Goal: Check status: Check status

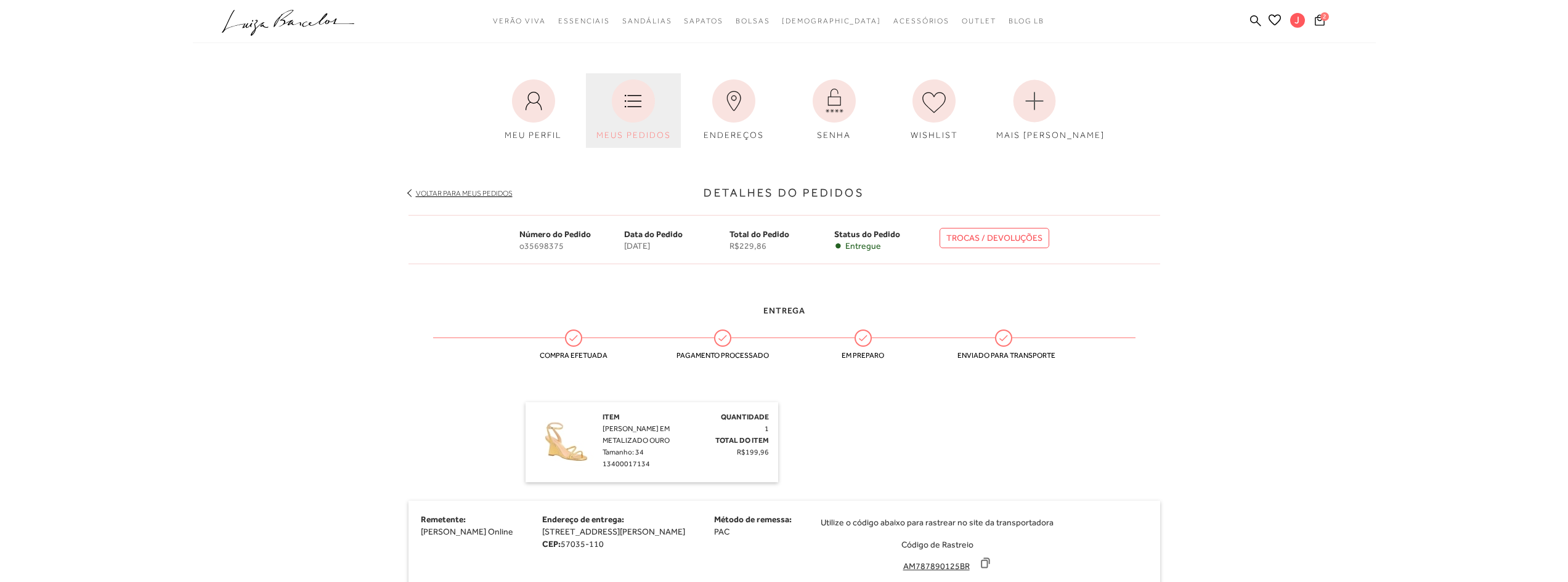
click at [622, 117] on icon at bounding box center [634, 101] width 43 height 43
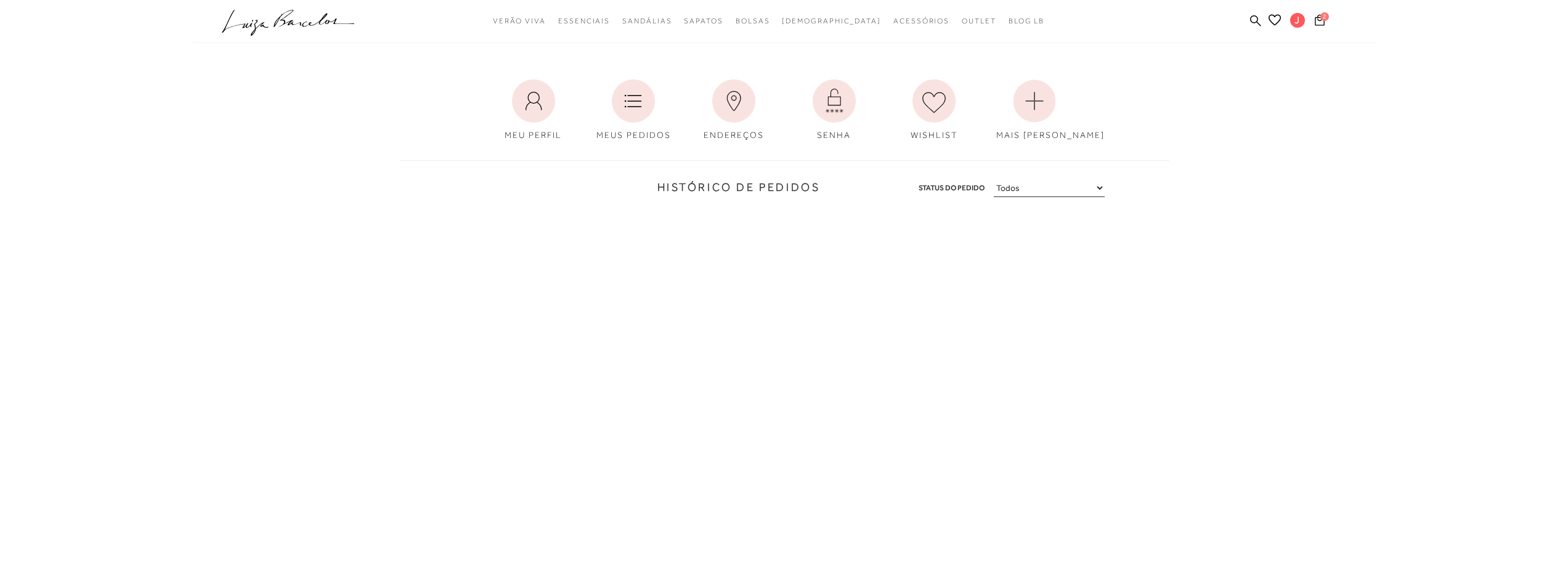
click at [1095, 186] on select "Todos Aguardando Pagamento Em Processamento Entregue Cancelado" at bounding box center [1049, 188] width 111 height 18
select select
click at [994, 179] on select "Todos Aguardando Pagamento Em Processamento Entregue Cancelado" at bounding box center [1049, 188] width 111 height 18
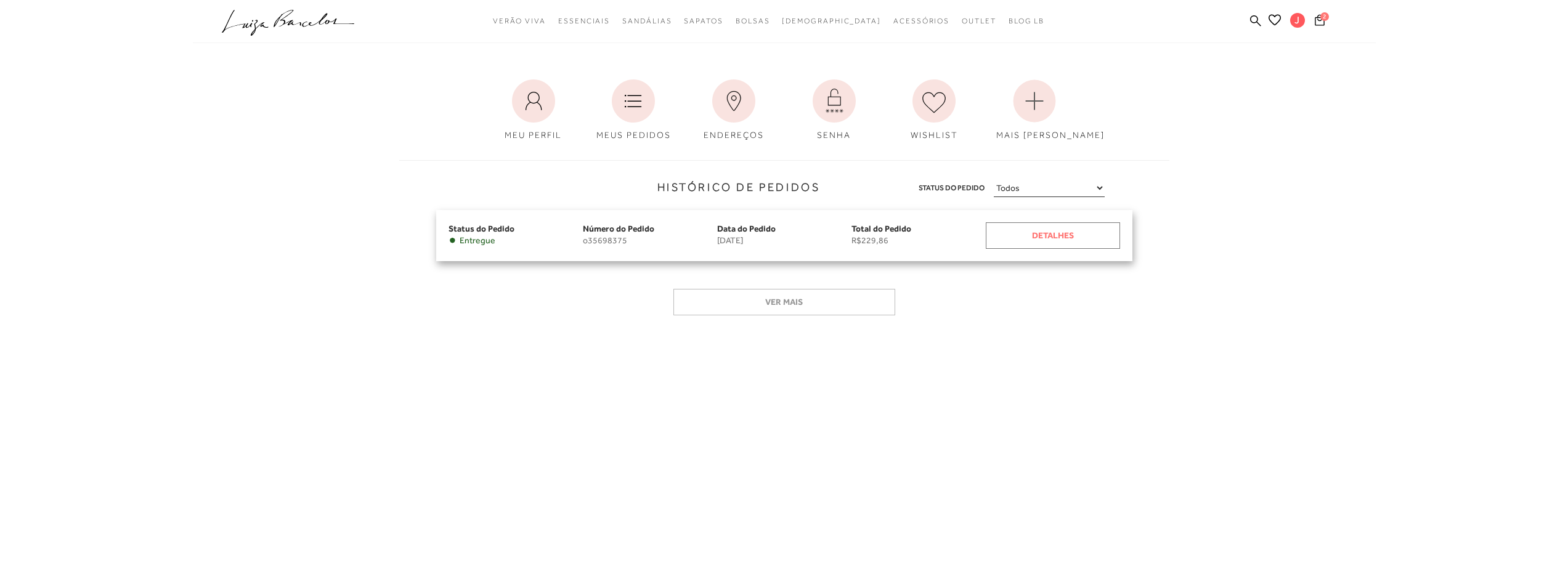
click at [1013, 232] on div "Detalhes" at bounding box center [1052, 235] width 134 height 26
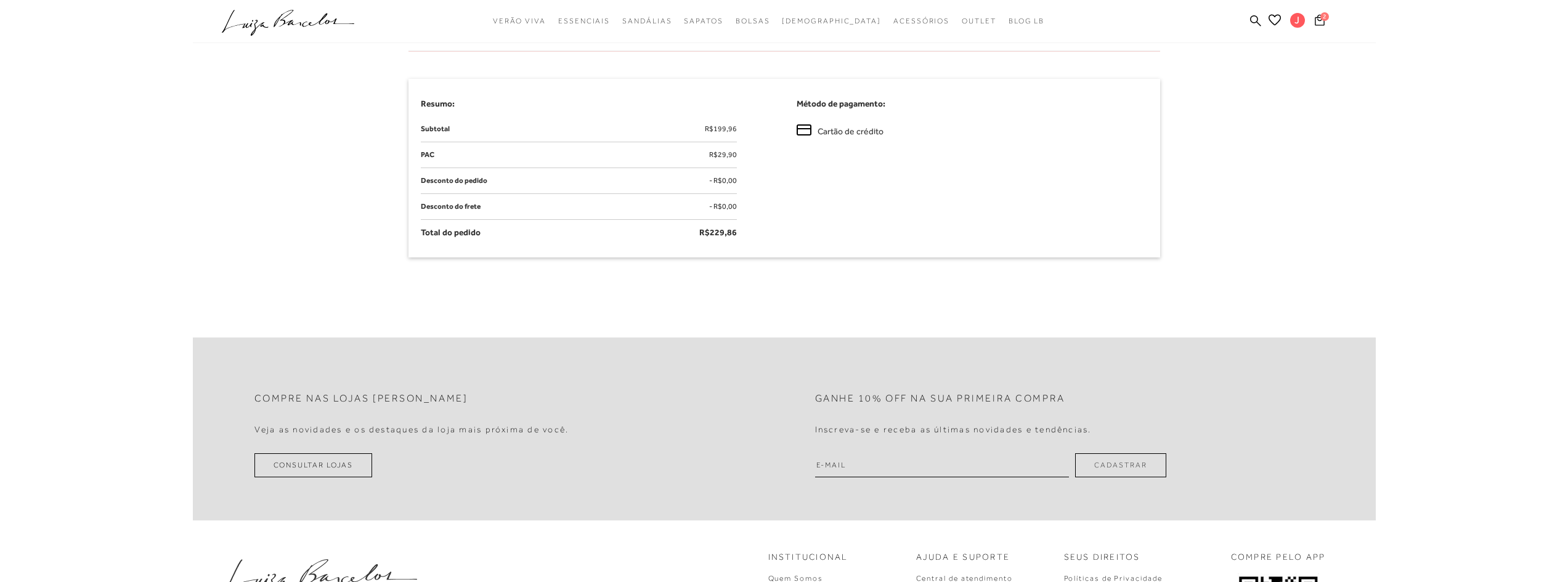
scroll to position [799, 0]
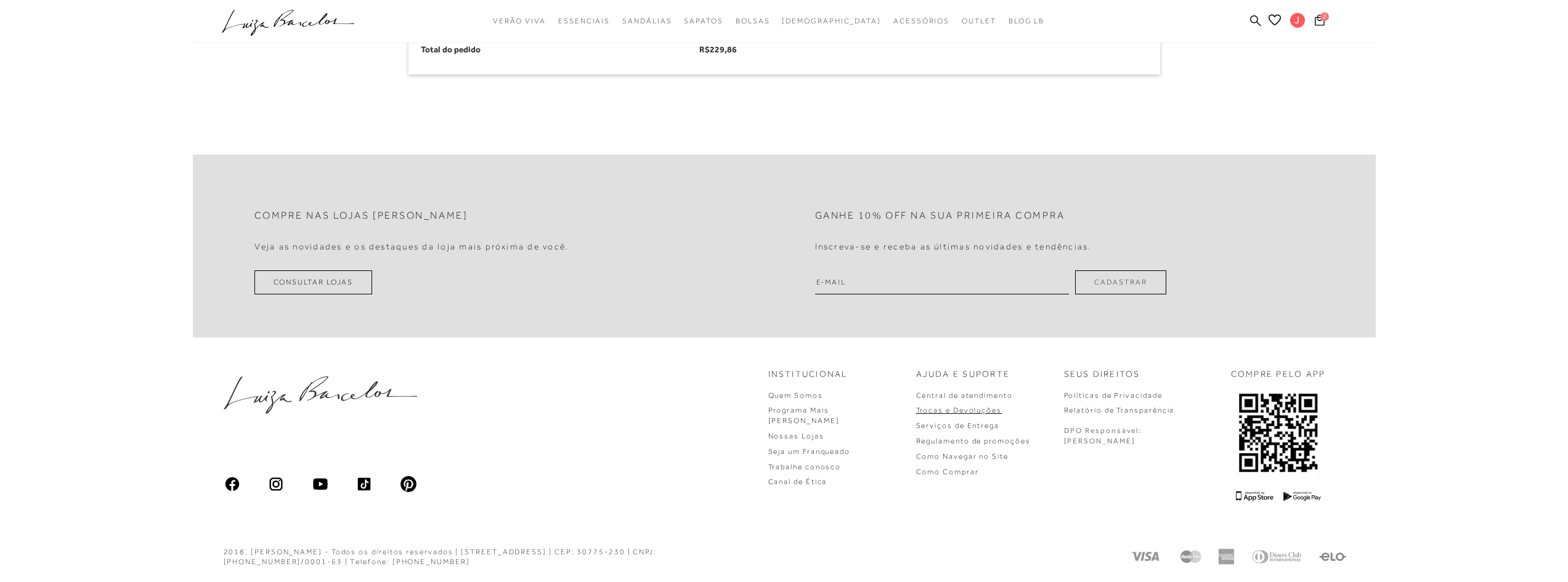
click at [1002, 410] on link "Trocas e Devoluções" at bounding box center [959, 410] width 86 height 9
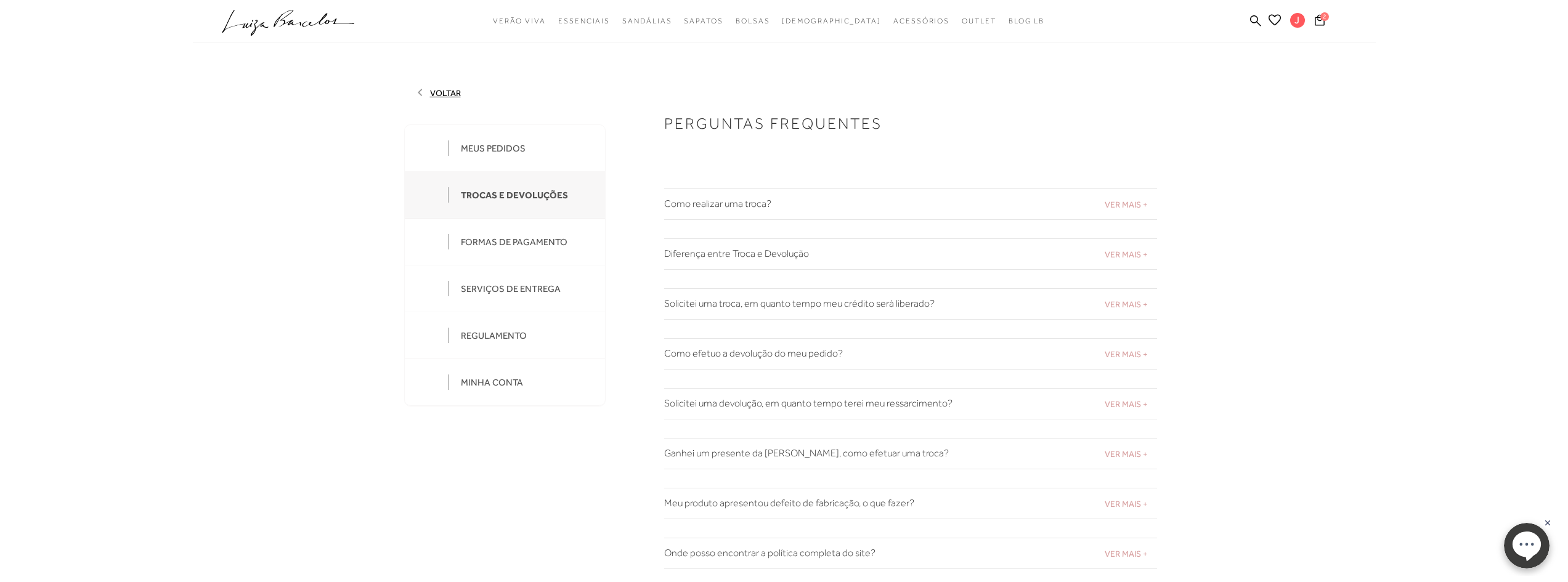
click at [1125, 205] on span "VER MAIS +" at bounding box center [1126, 204] width 43 height 10
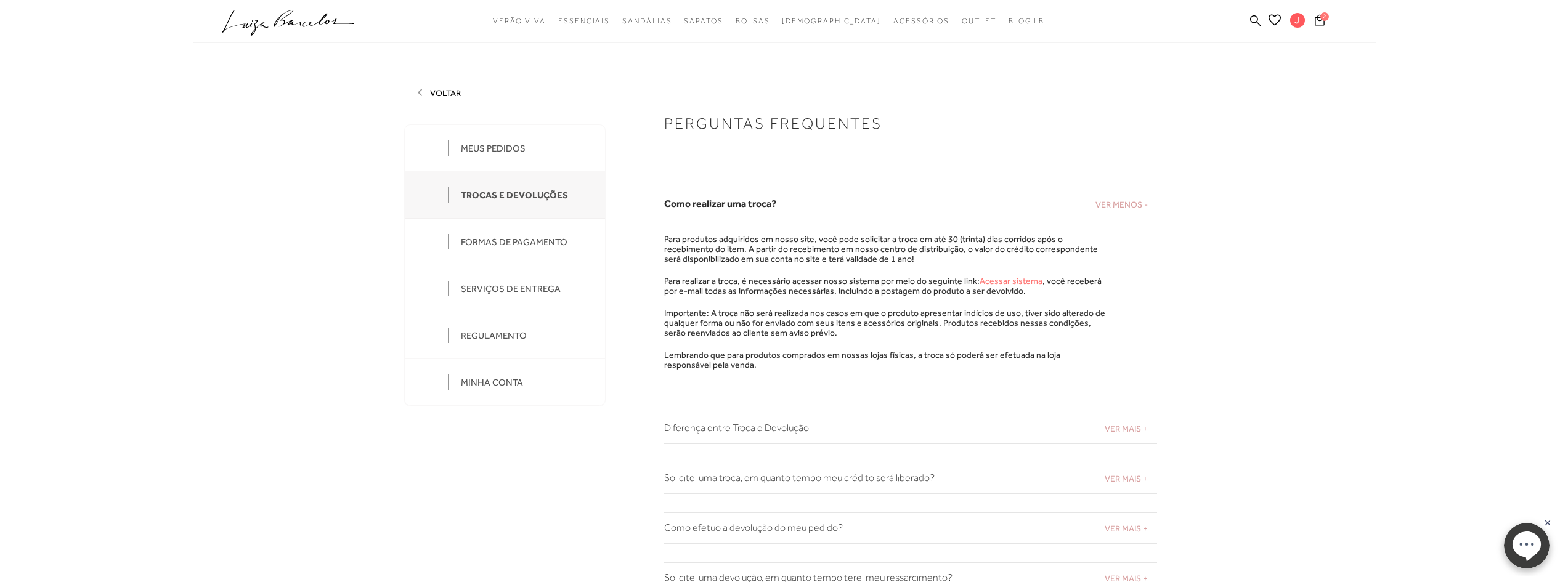
click at [1006, 282] on link "Acessar sistema" at bounding box center [1011, 281] width 63 height 10
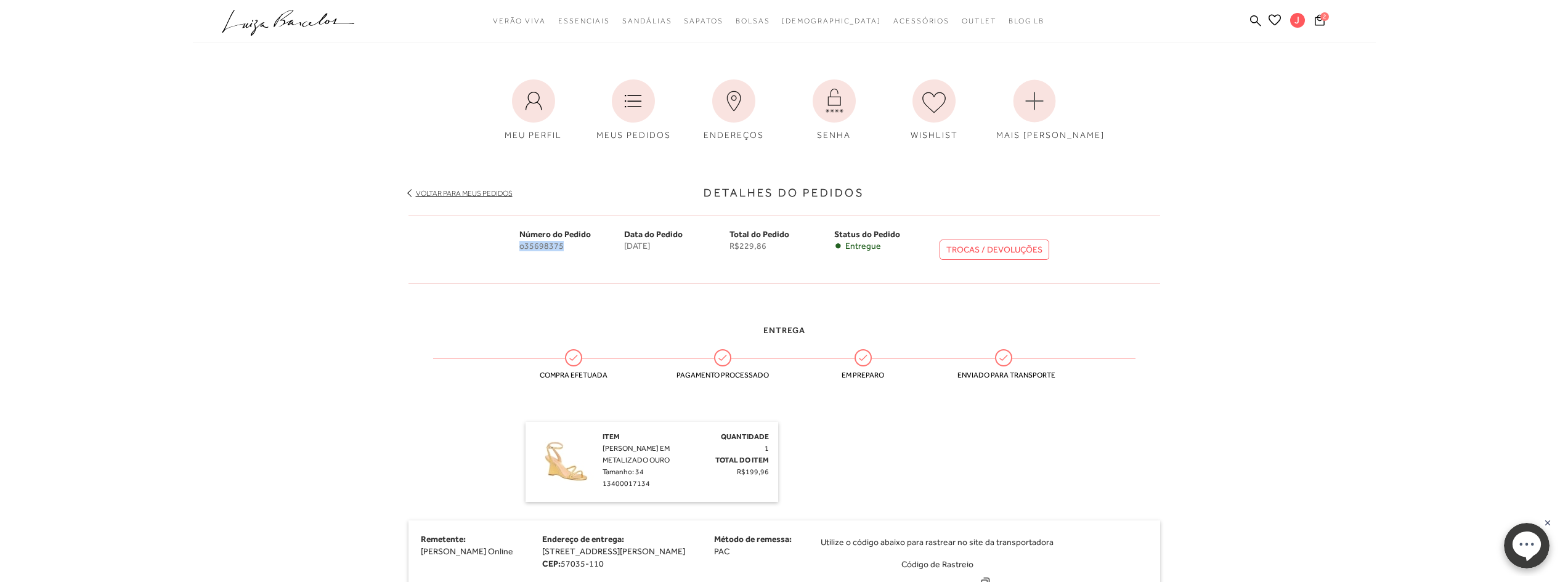
drag, startPoint x: 517, startPoint y: 246, endPoint x: 563, endPoint y: 246, distance: 46.0
click at [563, 246] on div "Número do Pedido o35698375 Data do Pedido 6 de agosto de 2025 Total do Pedido R…" at bounding box center [784, 249] width 752 height 69
copy span "o35698375"
